Goal: Navigation & Orientation: Find specific page/section

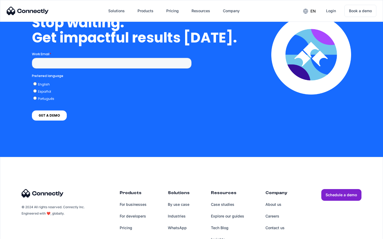
scroll to position [1349, 0]
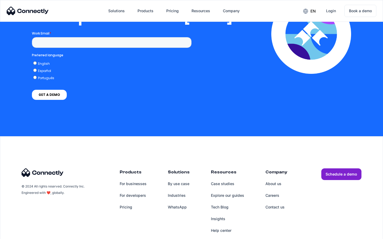
scroll to position [1081, 0]
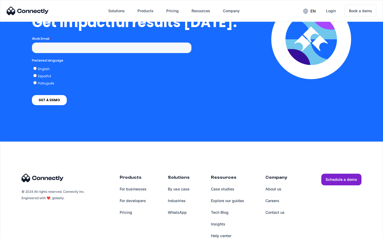
scroll to position [1168, 0]
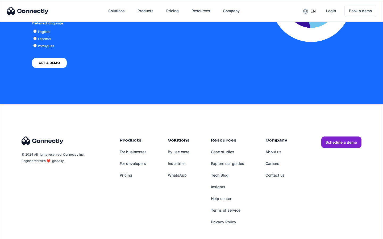
scroll to position [1131, 0]
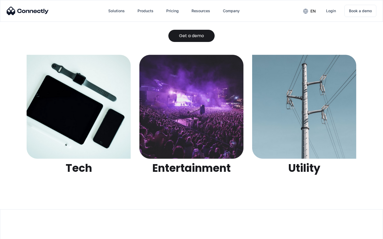
scroll to position [1677, 0]
